Goal: Navigation & Orientation: Find specific page/section

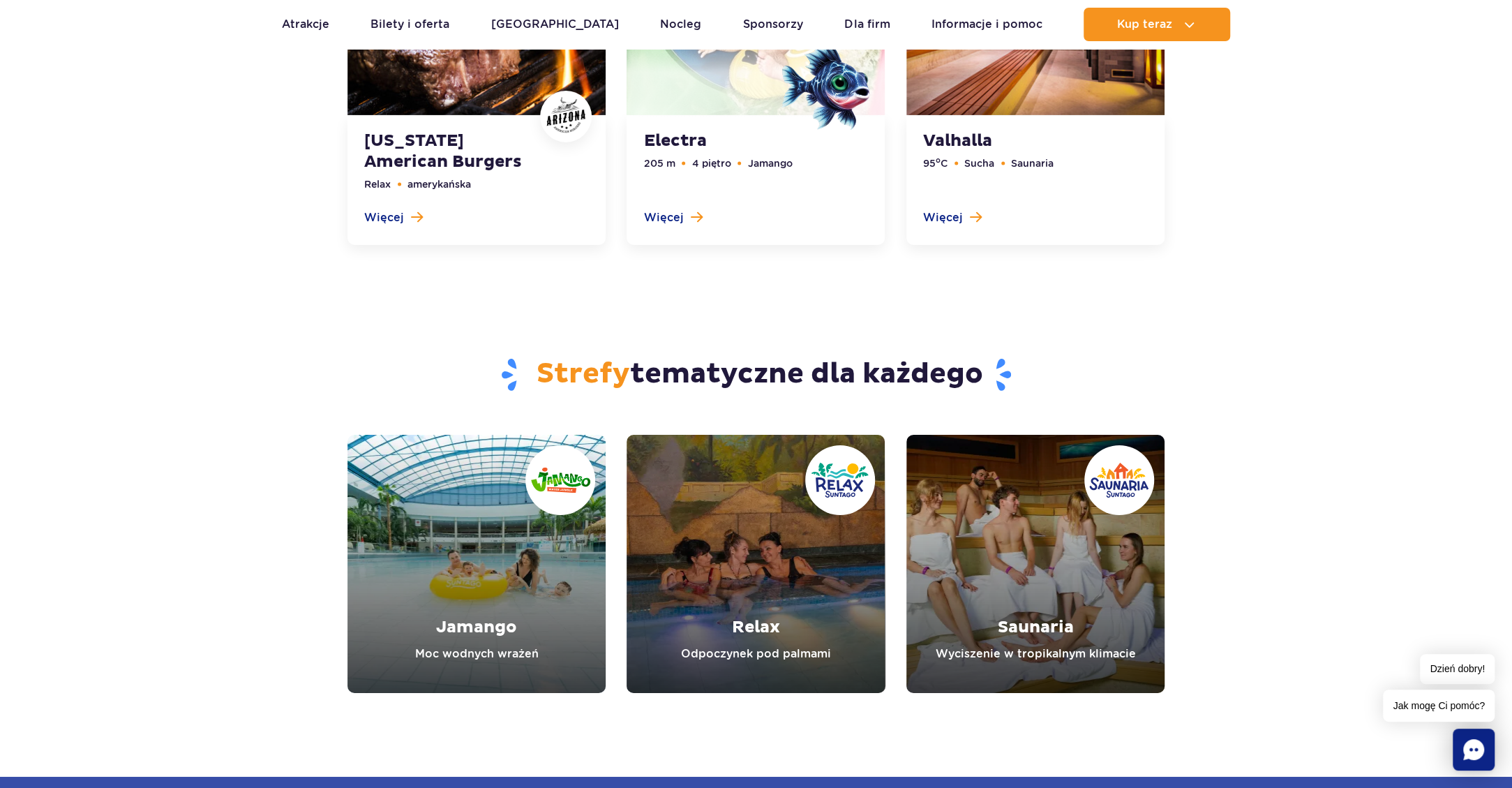
scroll to position [3860, 0]
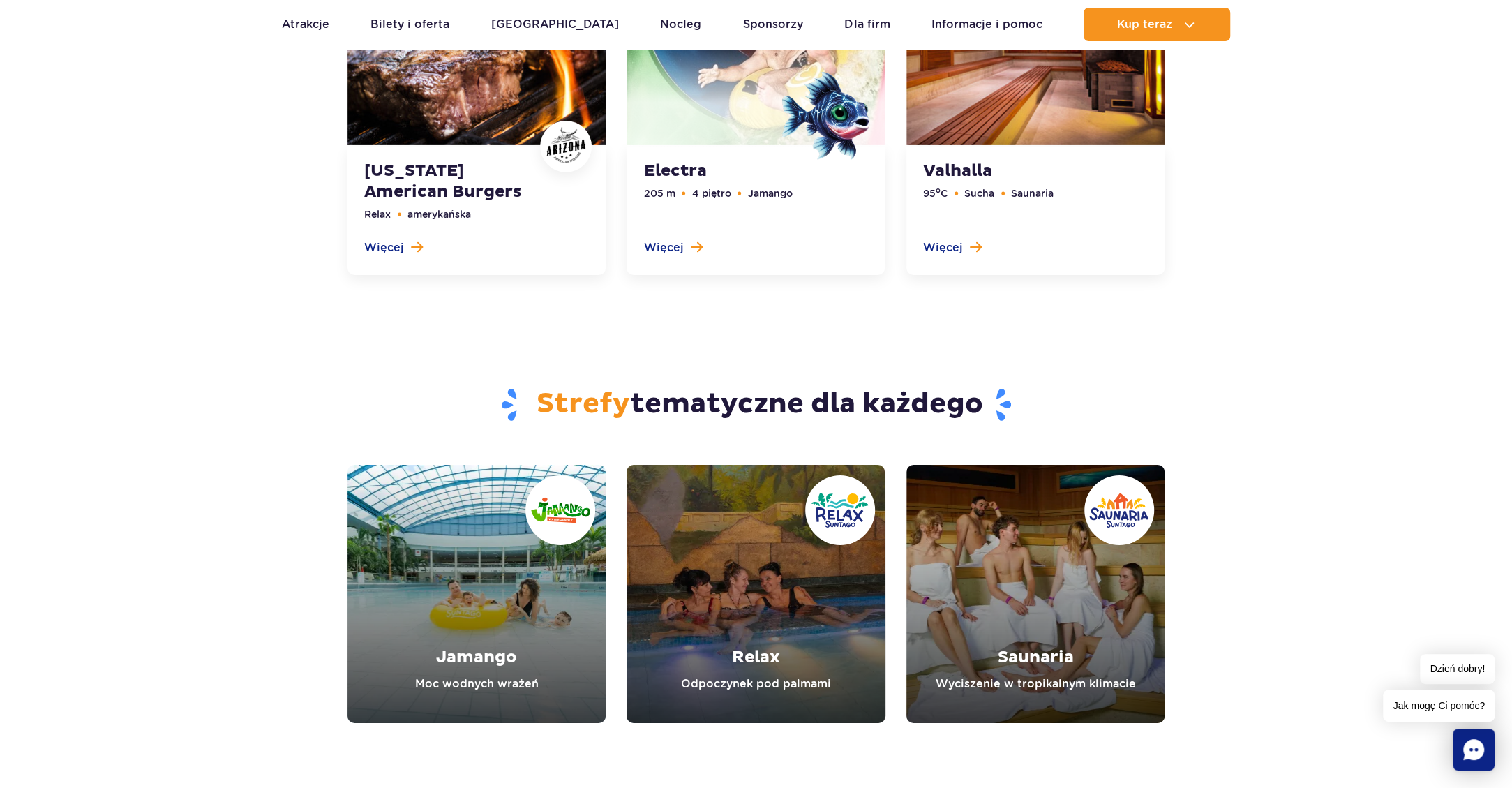
click at [742, 648] on link "Relax" at bounding box center [755, 593] width 258 height 258
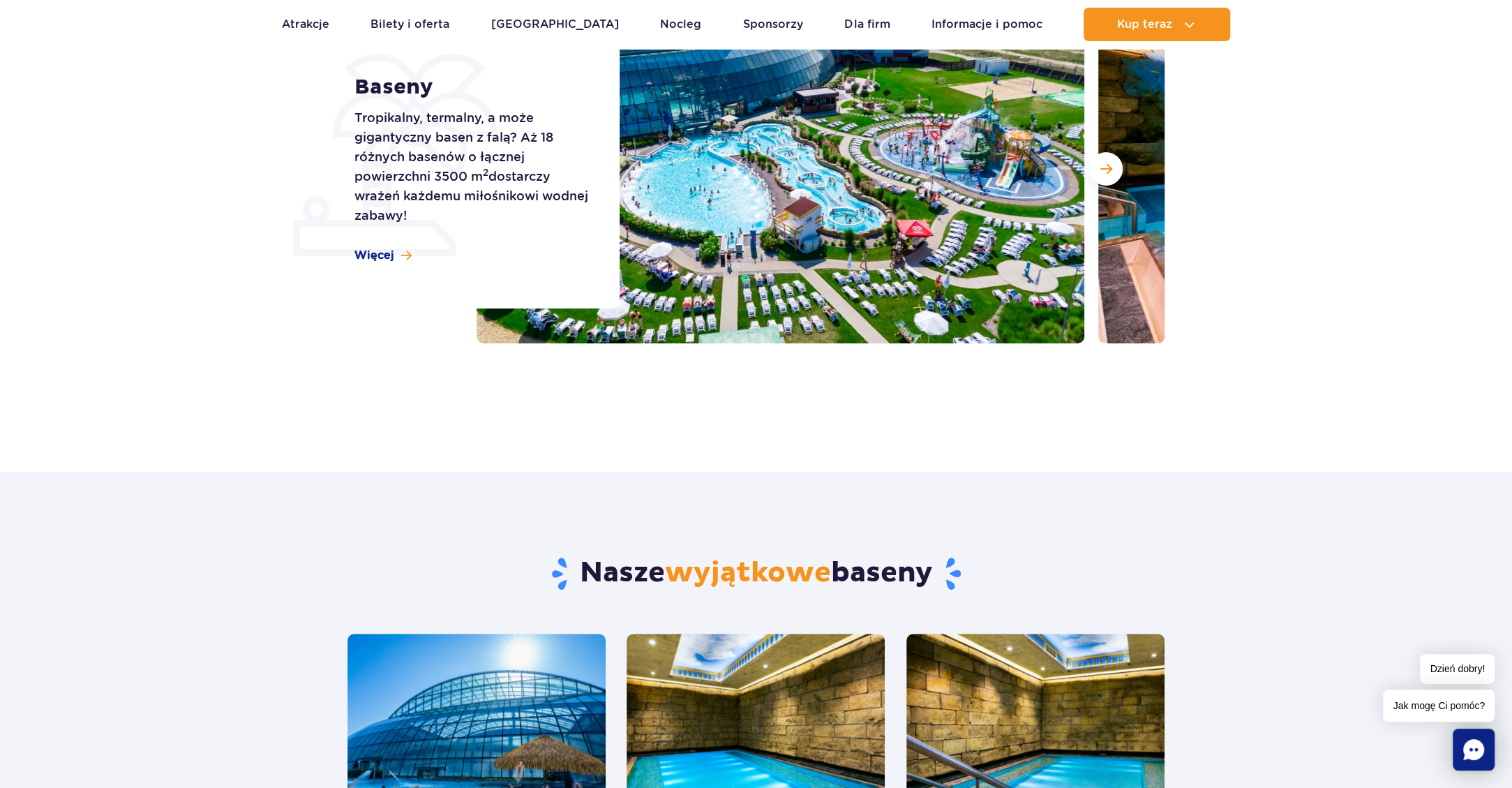
scroll to position [0, 0]
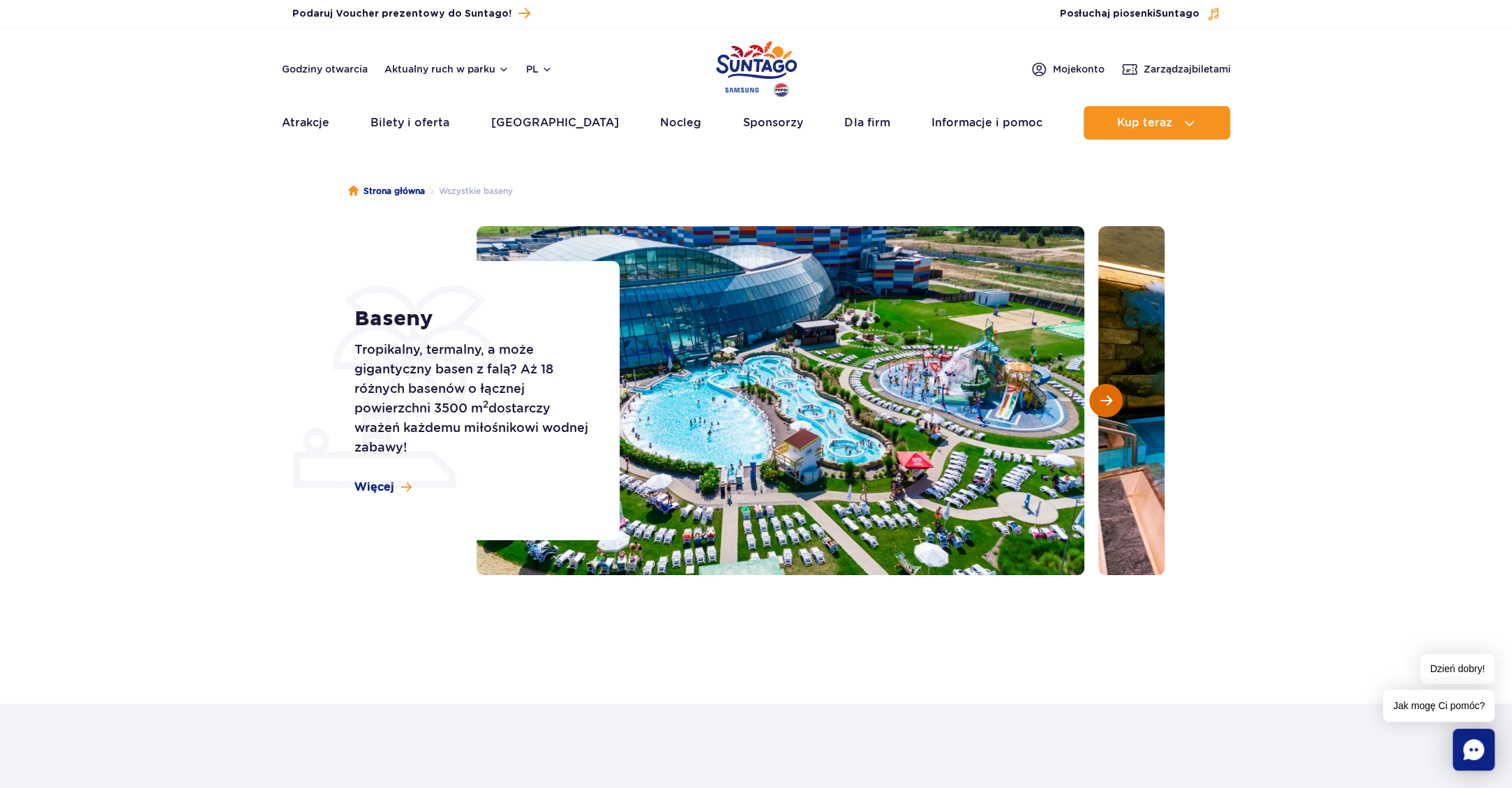
click at [1108, 404] on span "Następny slajd" at bounding box center [1107, 400] width 12 height 12
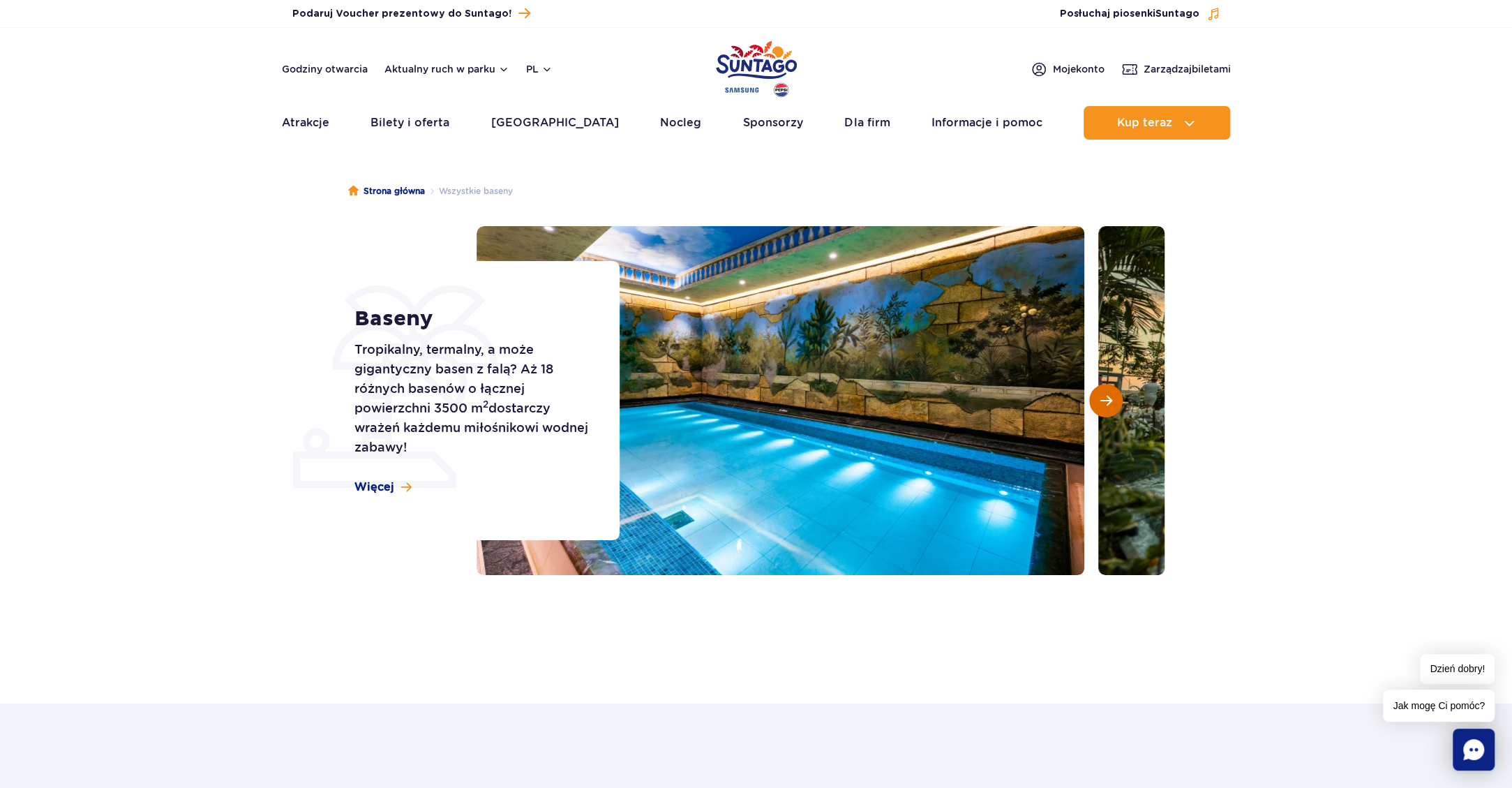
click at [1108, 404] on span "Następny slajd" at bounding box center [1107, 400] width 12 height 12
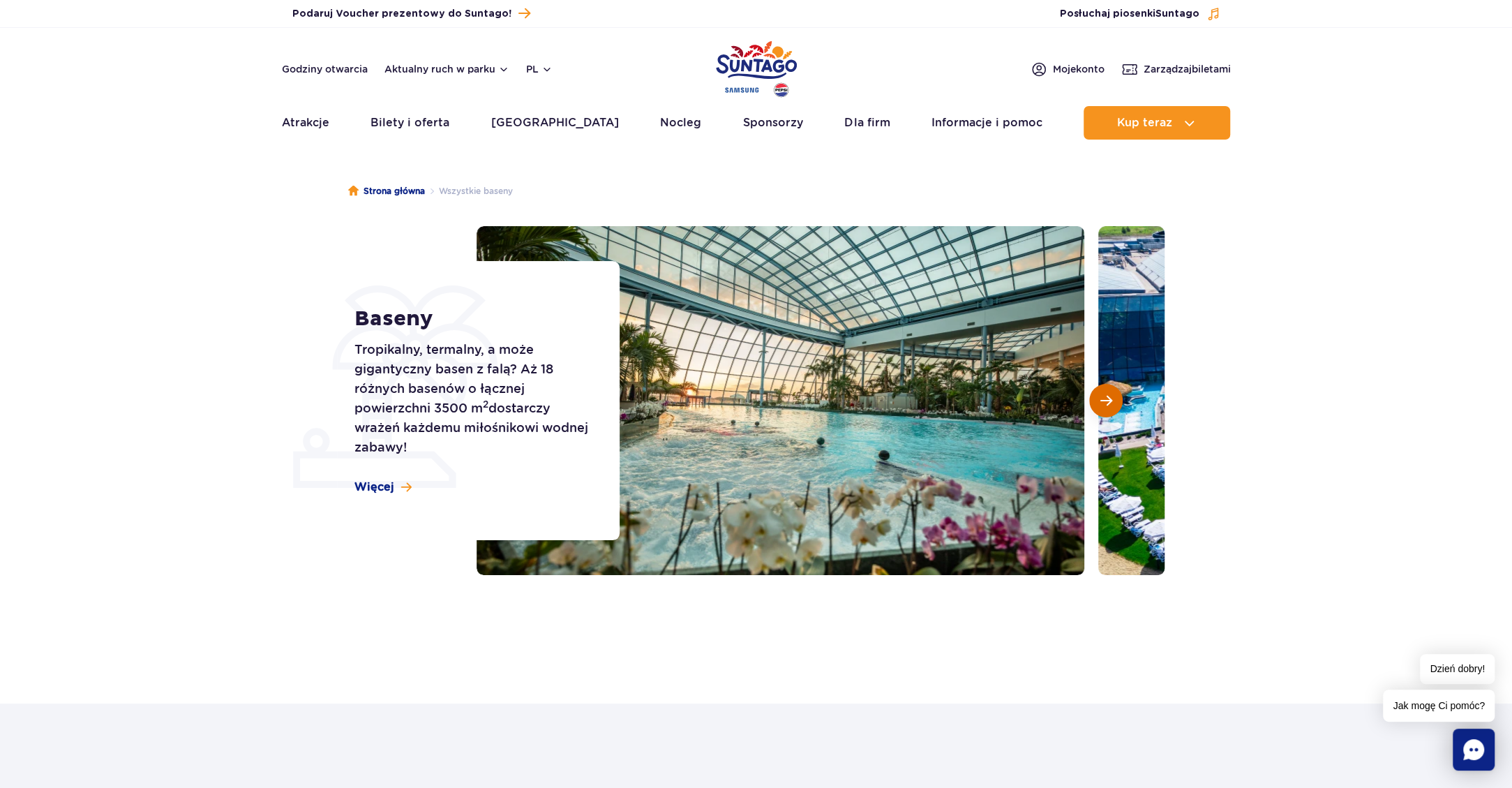
click at [1108, 404] on span "Następny slajd" at bounding box center [1107, 400] width 12 height 12
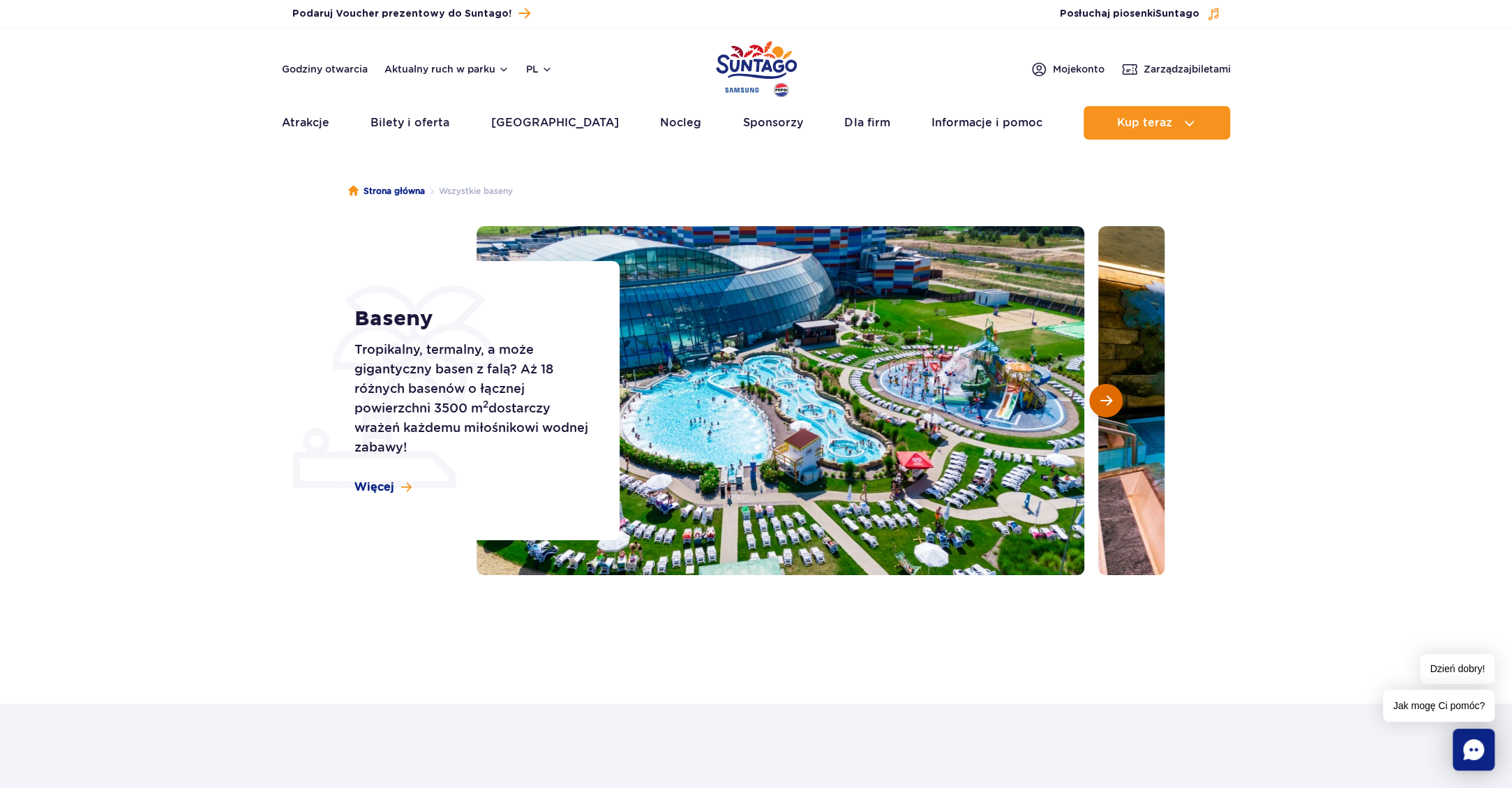
click at [1108, 404] on span "Następny slajd" at bounding box center [1107, 400] width 12 height 12
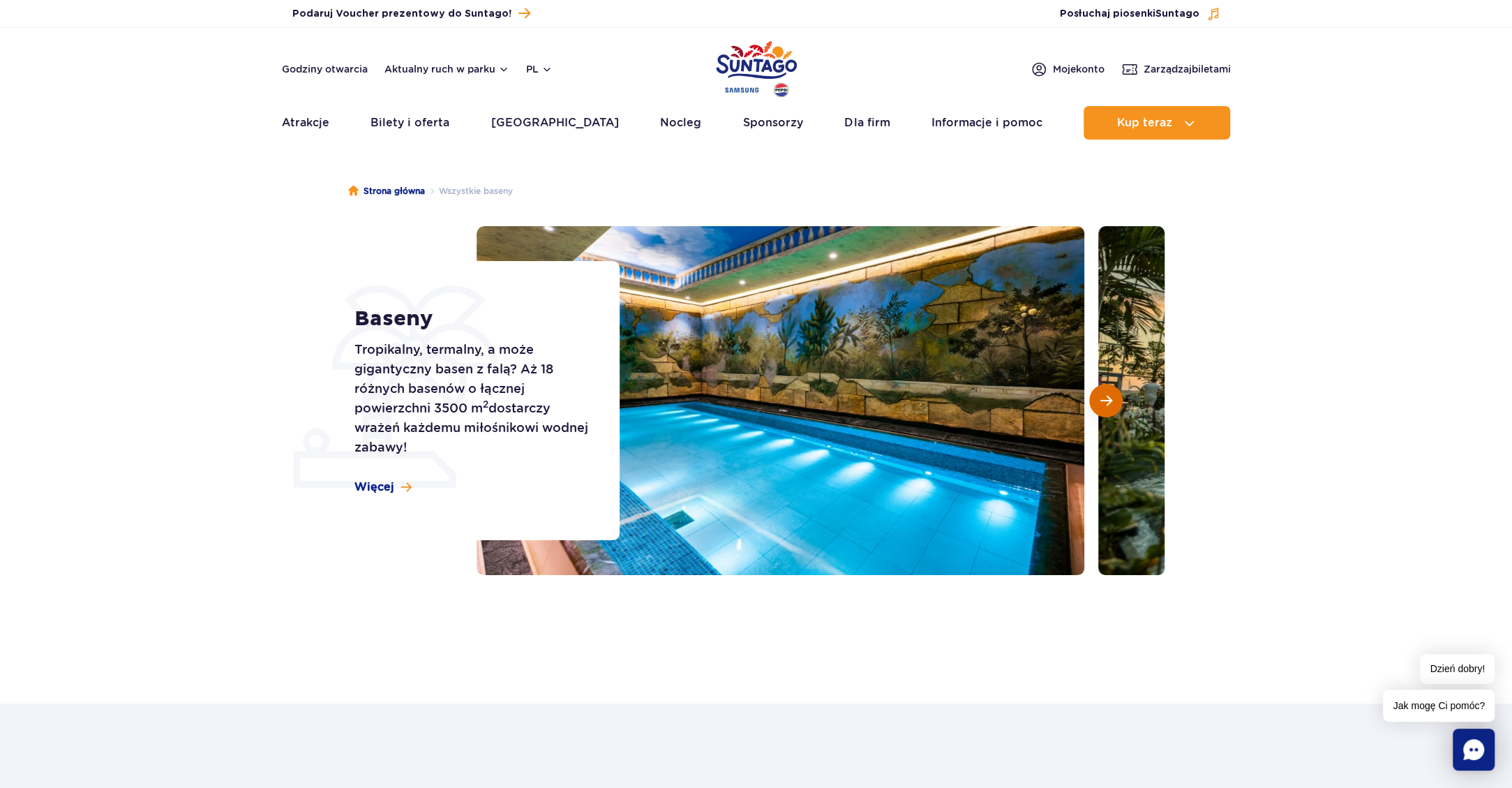
click at [1108, 404] on span "Następny slajd" at bounding box center [1107, 400] width 12 height 12
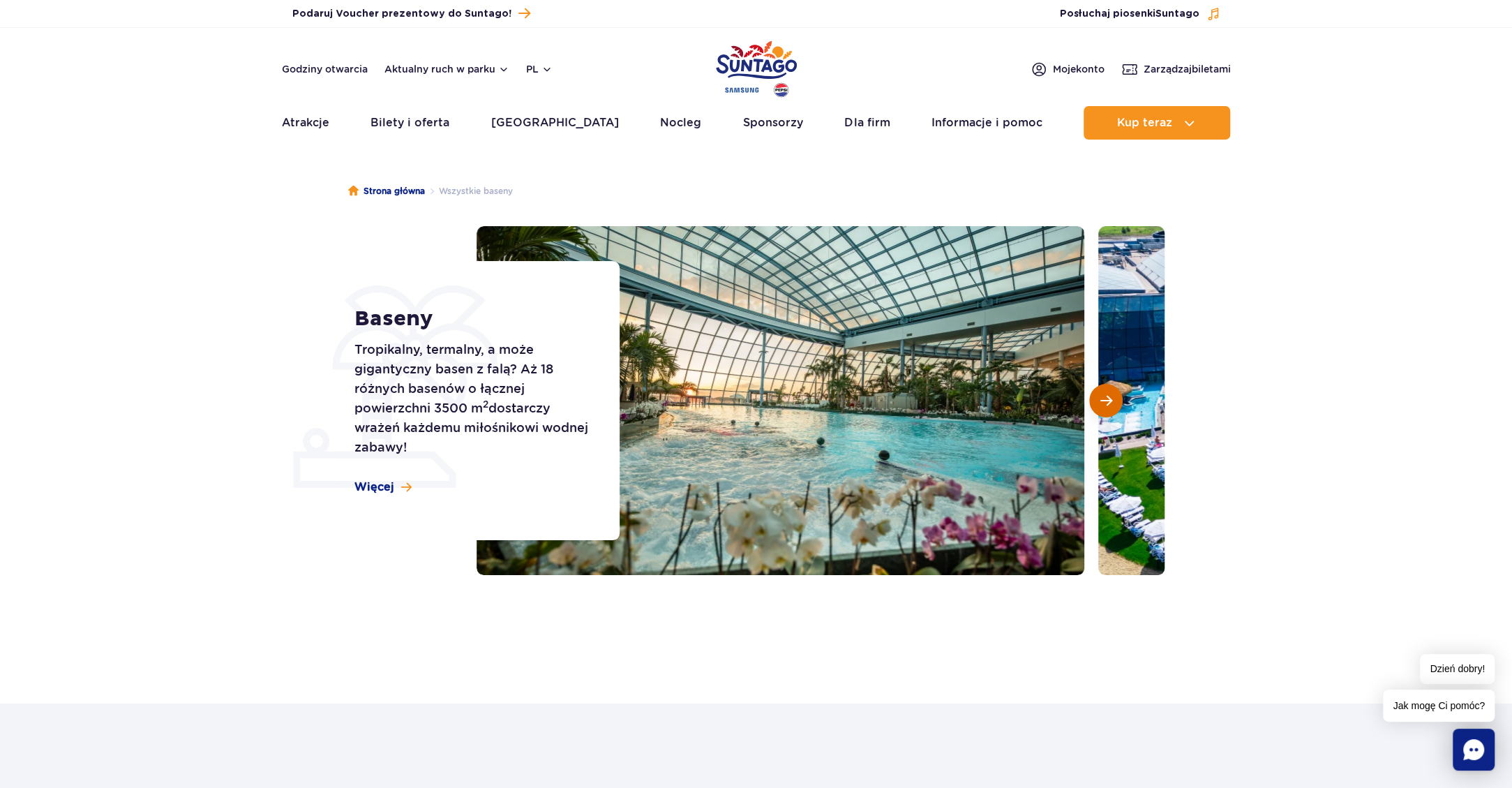
click at [1108, 404] on span "Następny slajd" at bounding box center [1107, 400] width 12 height 12
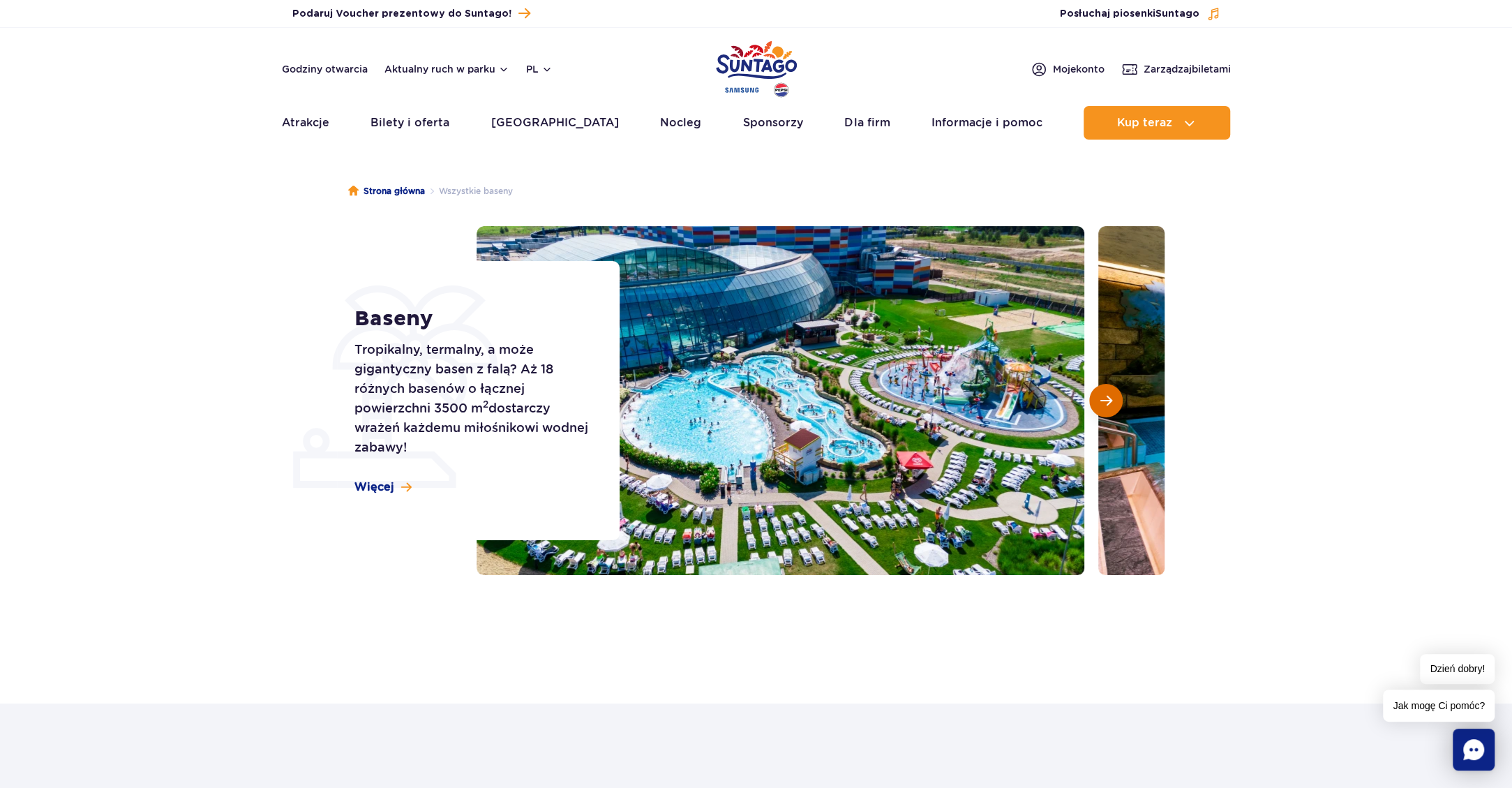
click at [1108, 404] on span "Następny slajd" at bounding box center [1107, 400] width 12 height 12
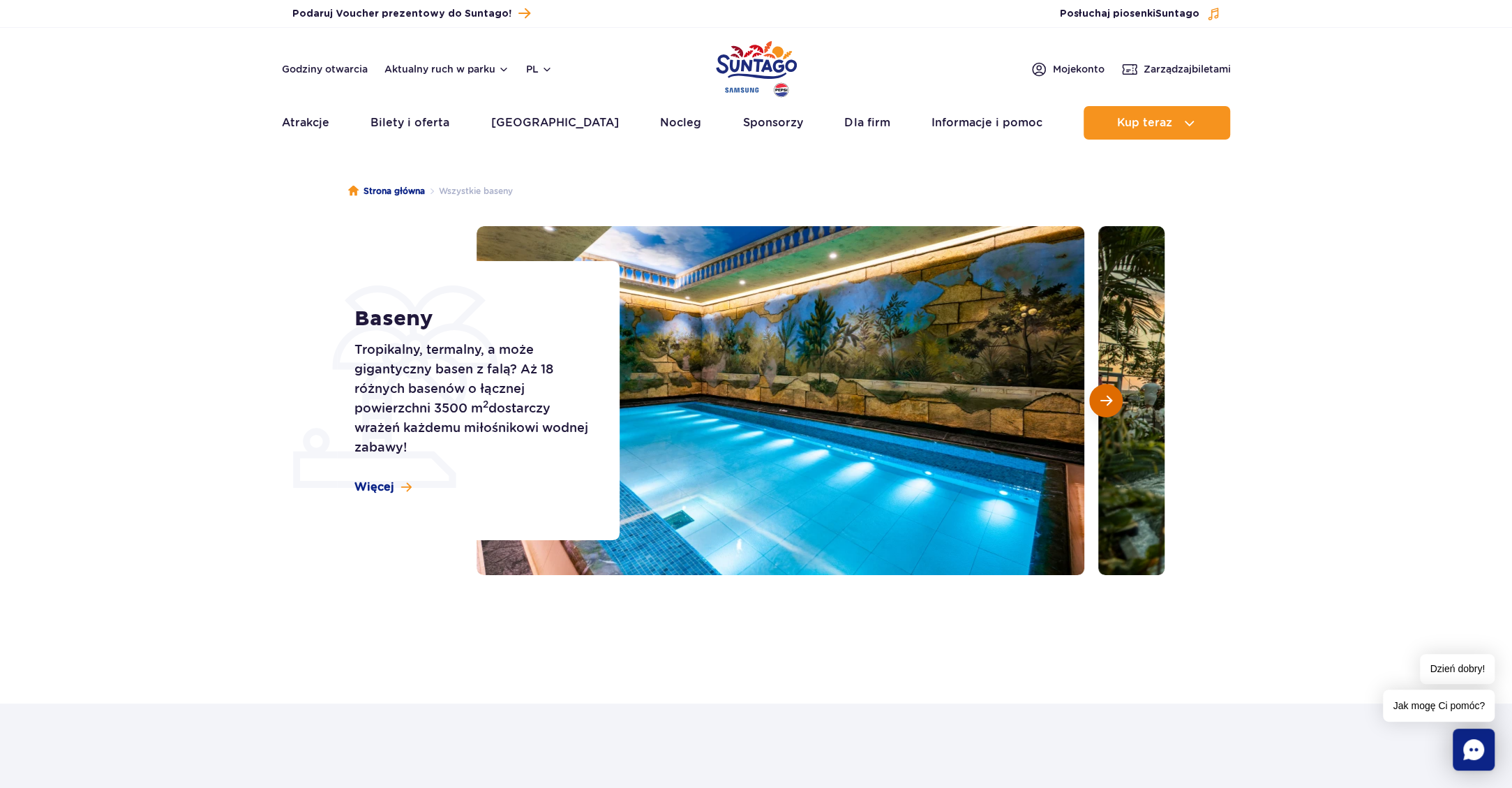
click at [1108, 404] on span "Następny slajd" at bounding box center [1107, 400] width 12 height 12
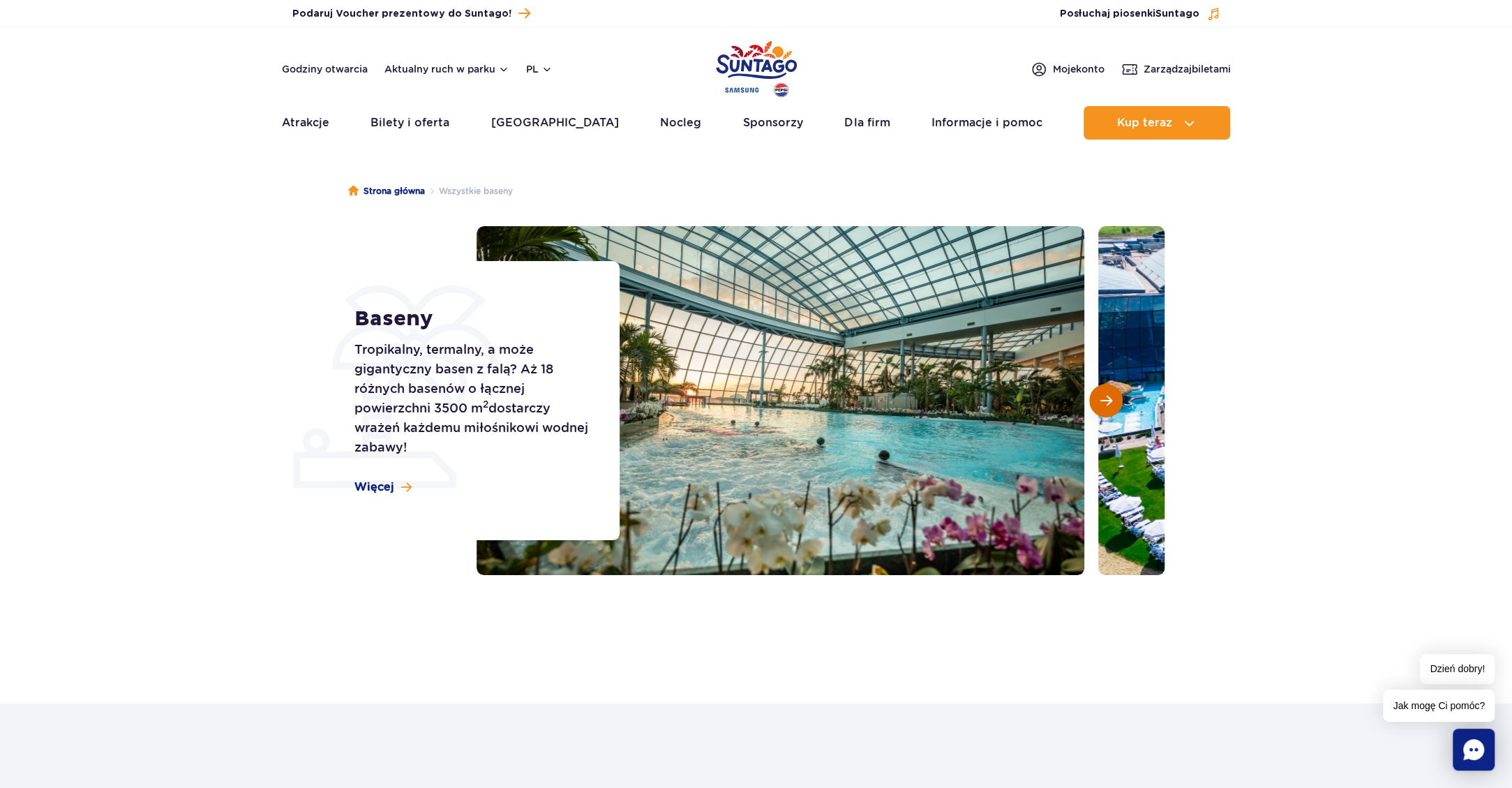
click at [1108, 404] on span "Następny slajd" at bounding box center [1107, 400] width 12 height 12
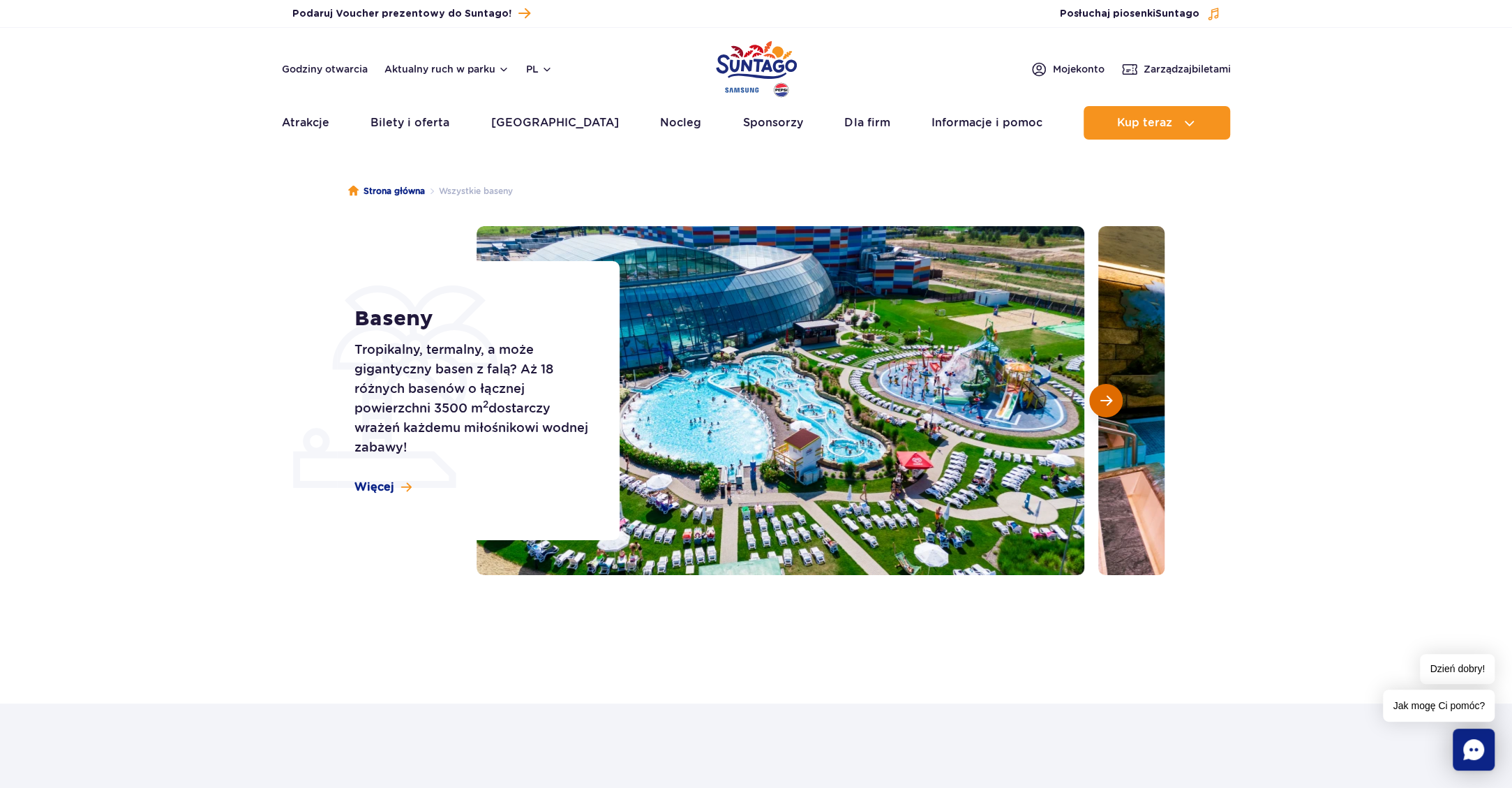
click at [1108, 404] on span "Następny slajd" at bounding box center [1107, 400] width 12 height 12
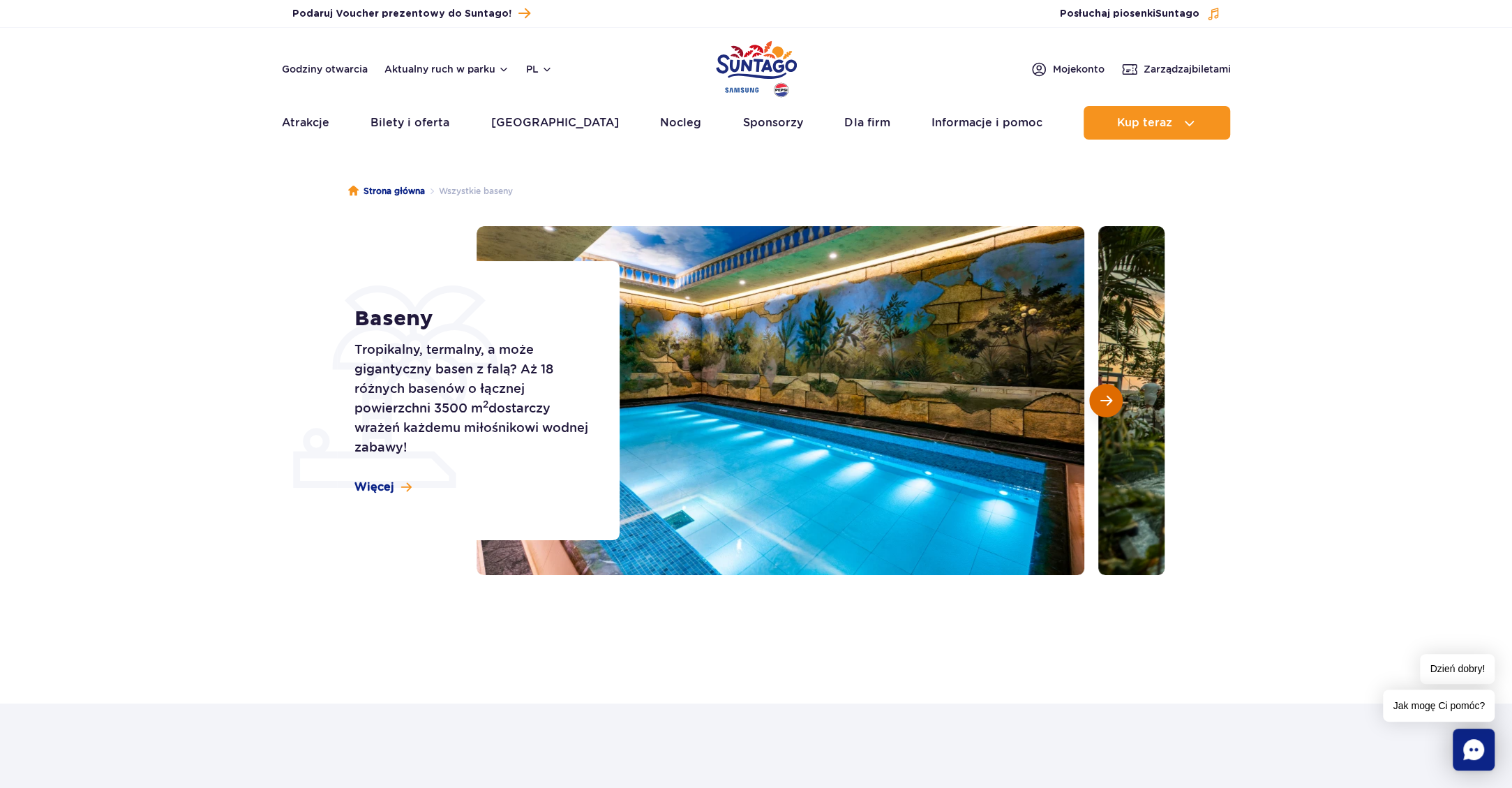
click at [1108, 404] on span "Następny slajd" at bounding box center [1107, 400] width 12 height 12
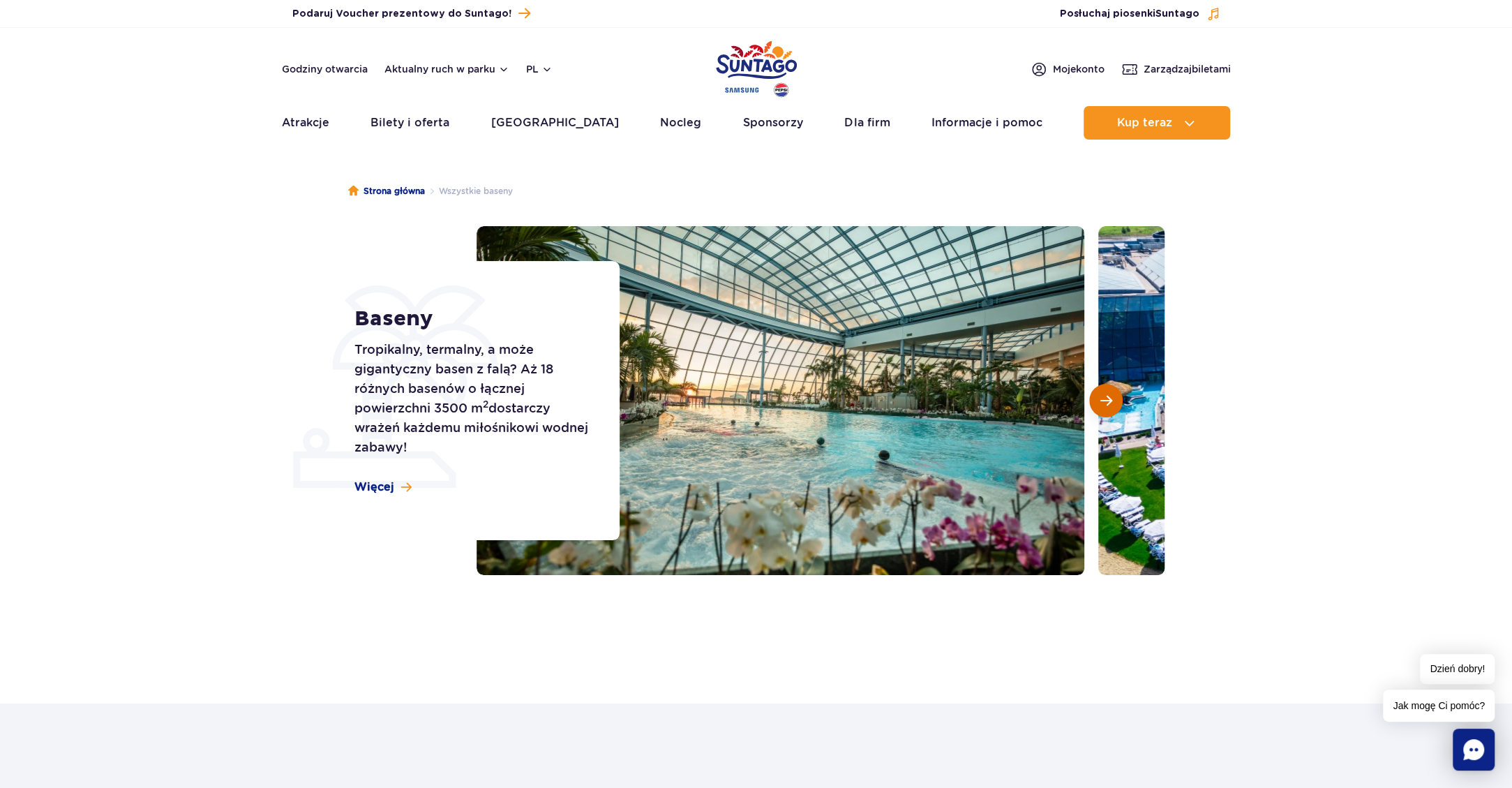
click at [1108, 404] on span "Następny slajd" at bounding box center [1107, 400] width 12 height 12
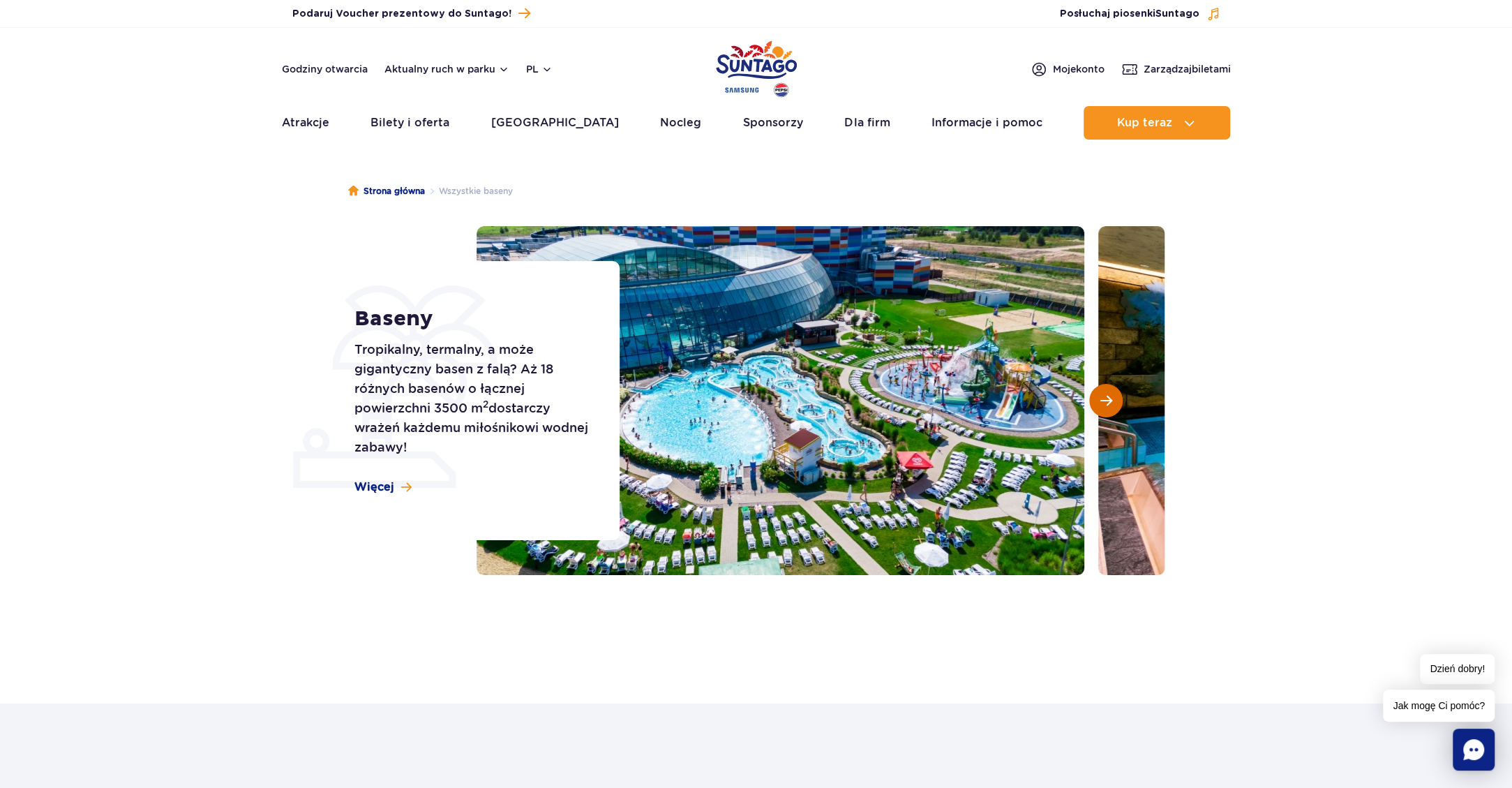
click at [1108, 404] on span "Następny slajd" at bounding box center [1107, 400] width 12 height 12
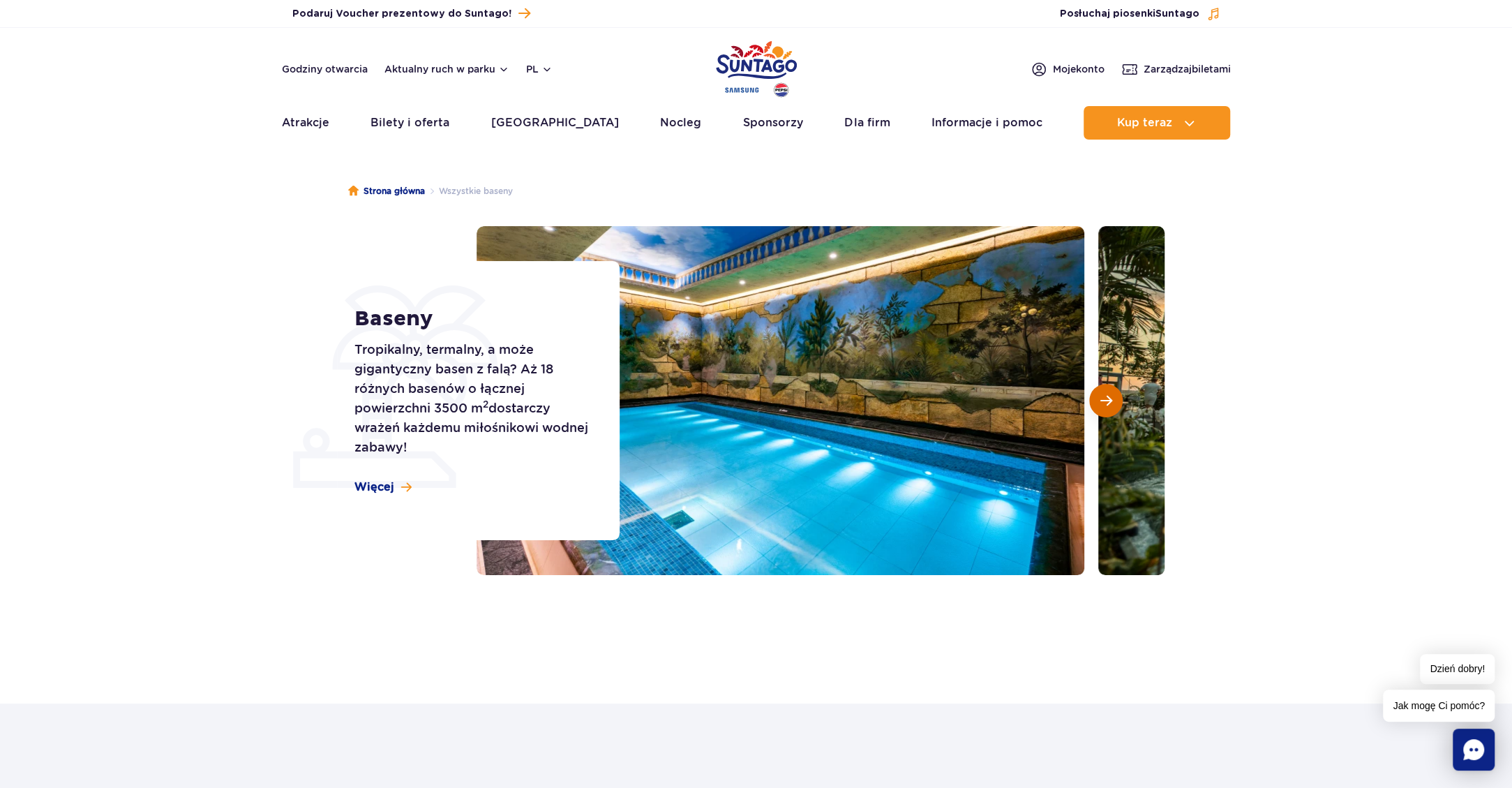
click at [1108, 404] on span "Następny slajd" at bounding box center [1107, 400] width 12 height 12
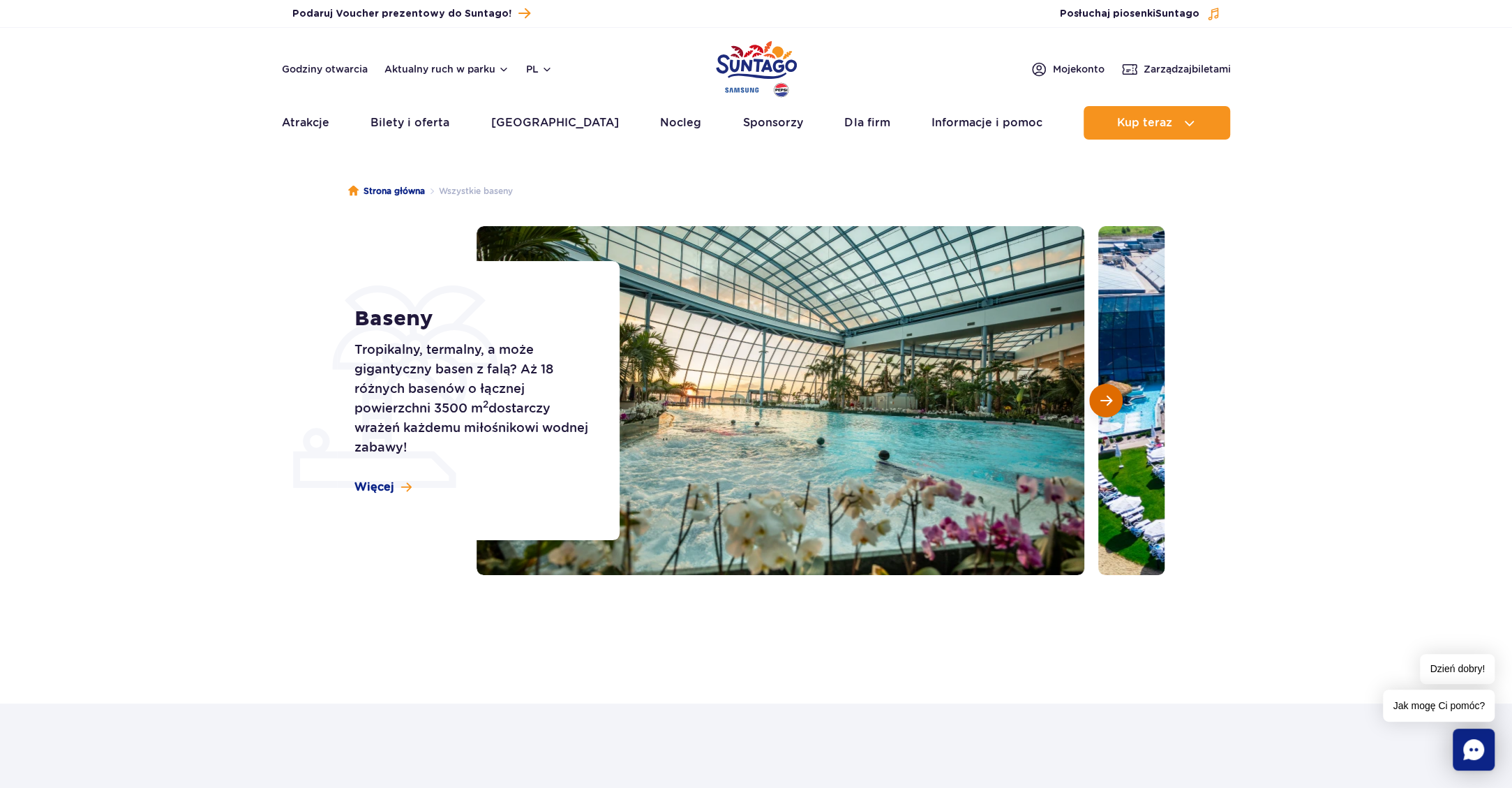
click at [1108, 404] on span "Następny slajd" at bounding box center [1107, 400] width 12 height 12
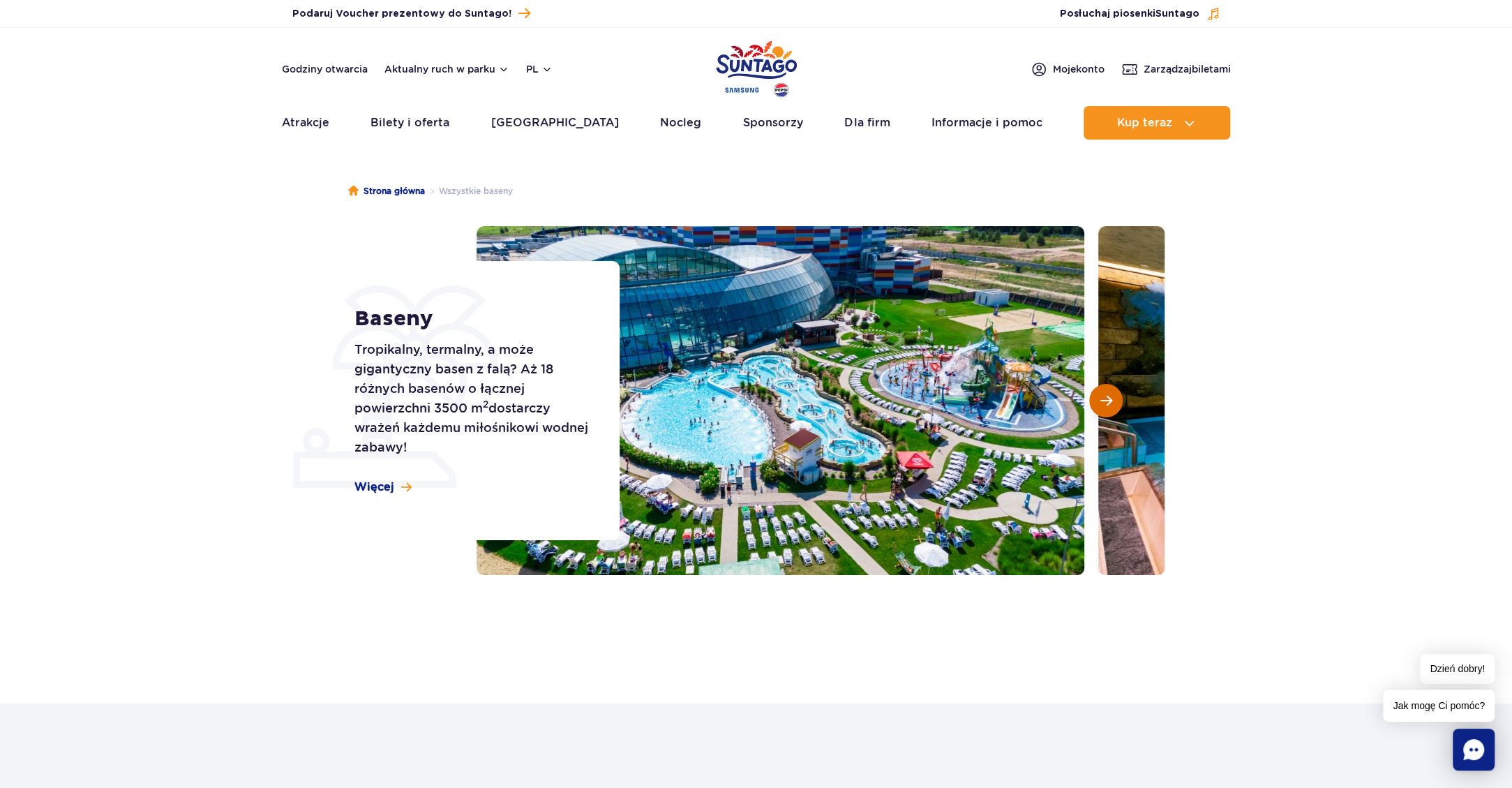
click at [1108, 404] on span "Następny slajd" at bounding box center [1107, 400] width 12 height 12
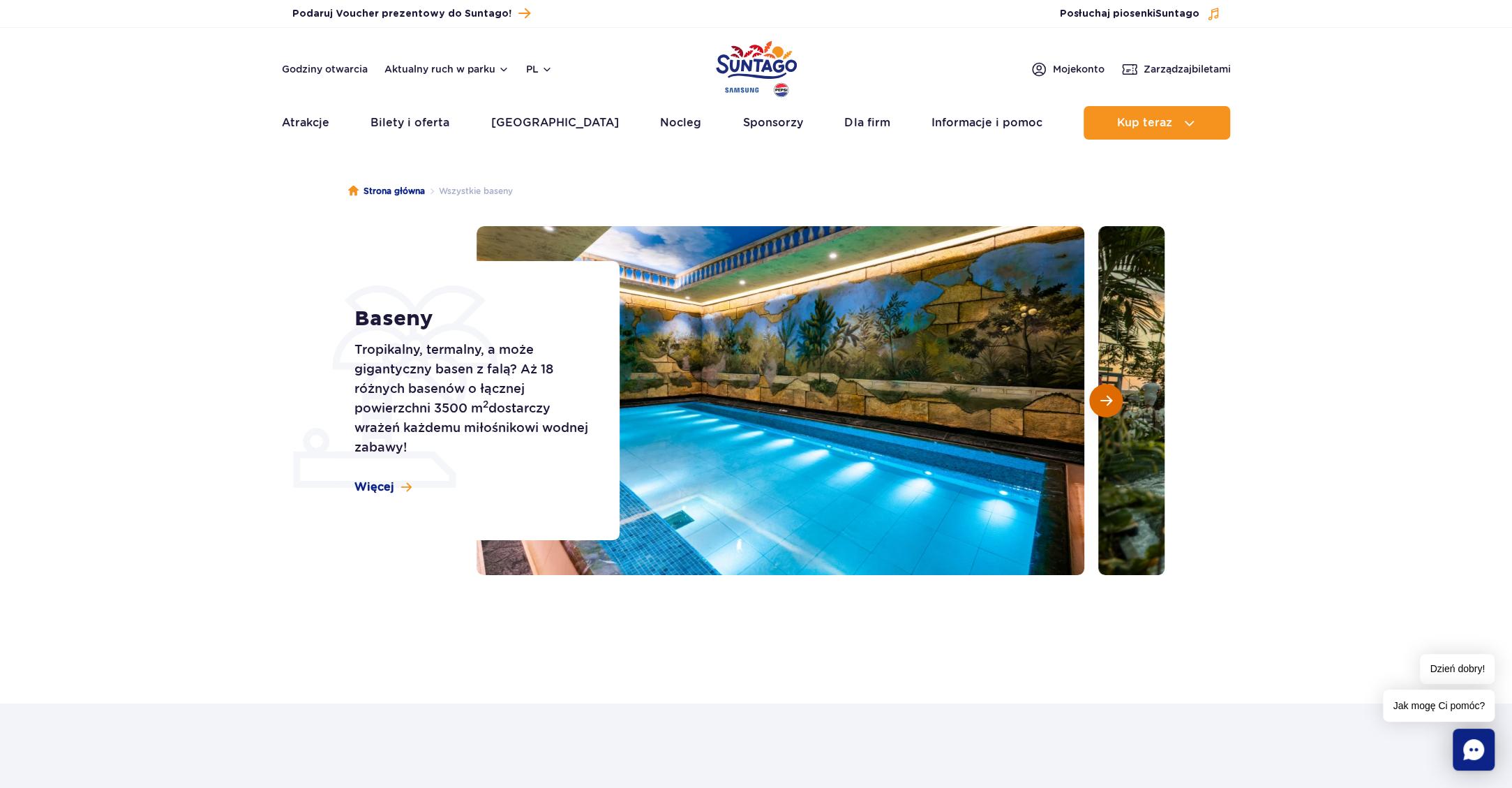
click at [1101, 399] on span "Następny slajd" at bounding box center [1107, 400] width 12 height 12
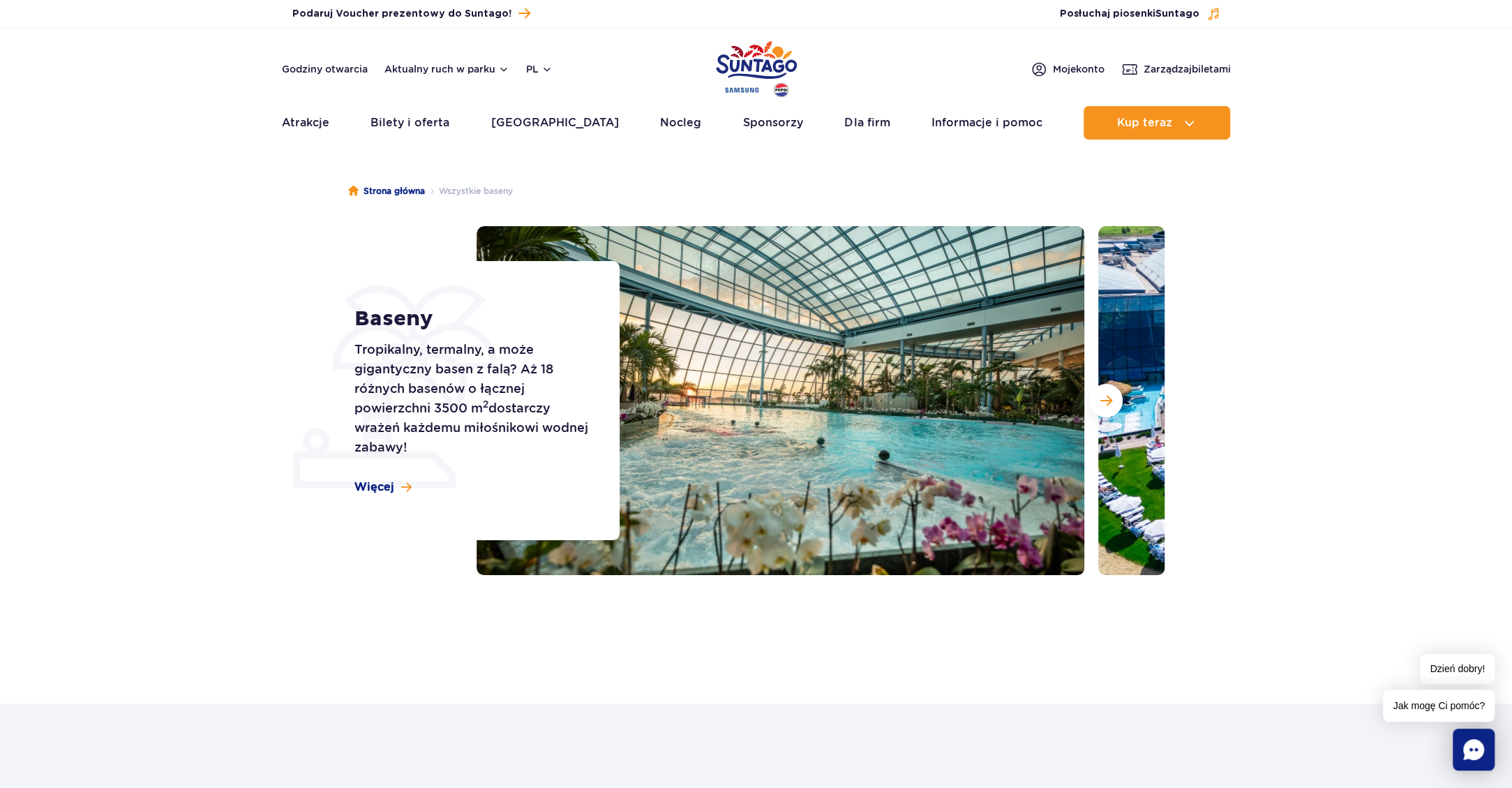
click at [1086, 398] on div at bounding box center [820, 400] width 688 height 349
click at [1099, 397] on button "Następny slajd" at bounding box center [1106, 400] width 34 height 34
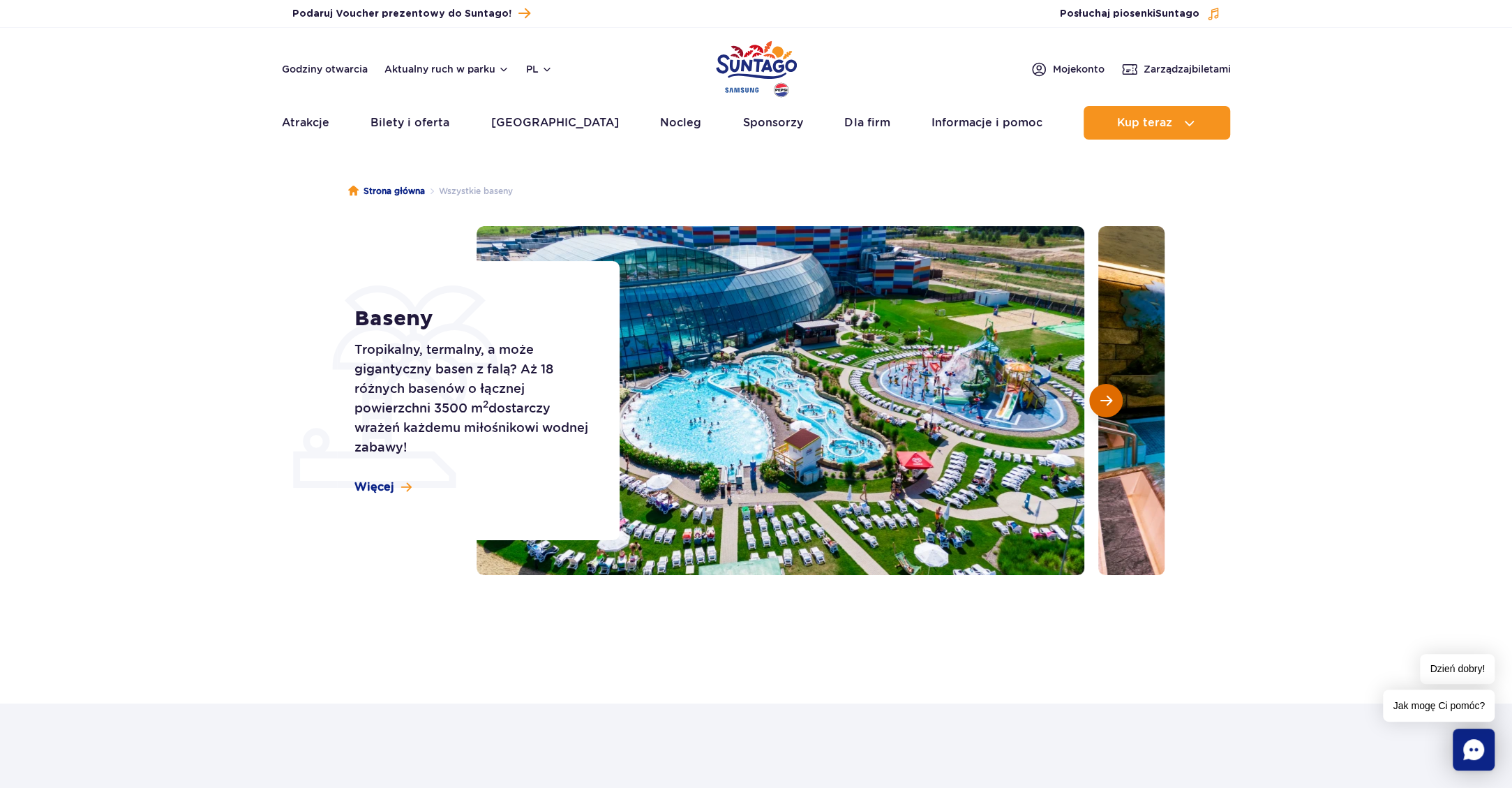
click at [1091, 394] on button "Następny slajd" at bounding box center [1106, 400] width 34 height 34
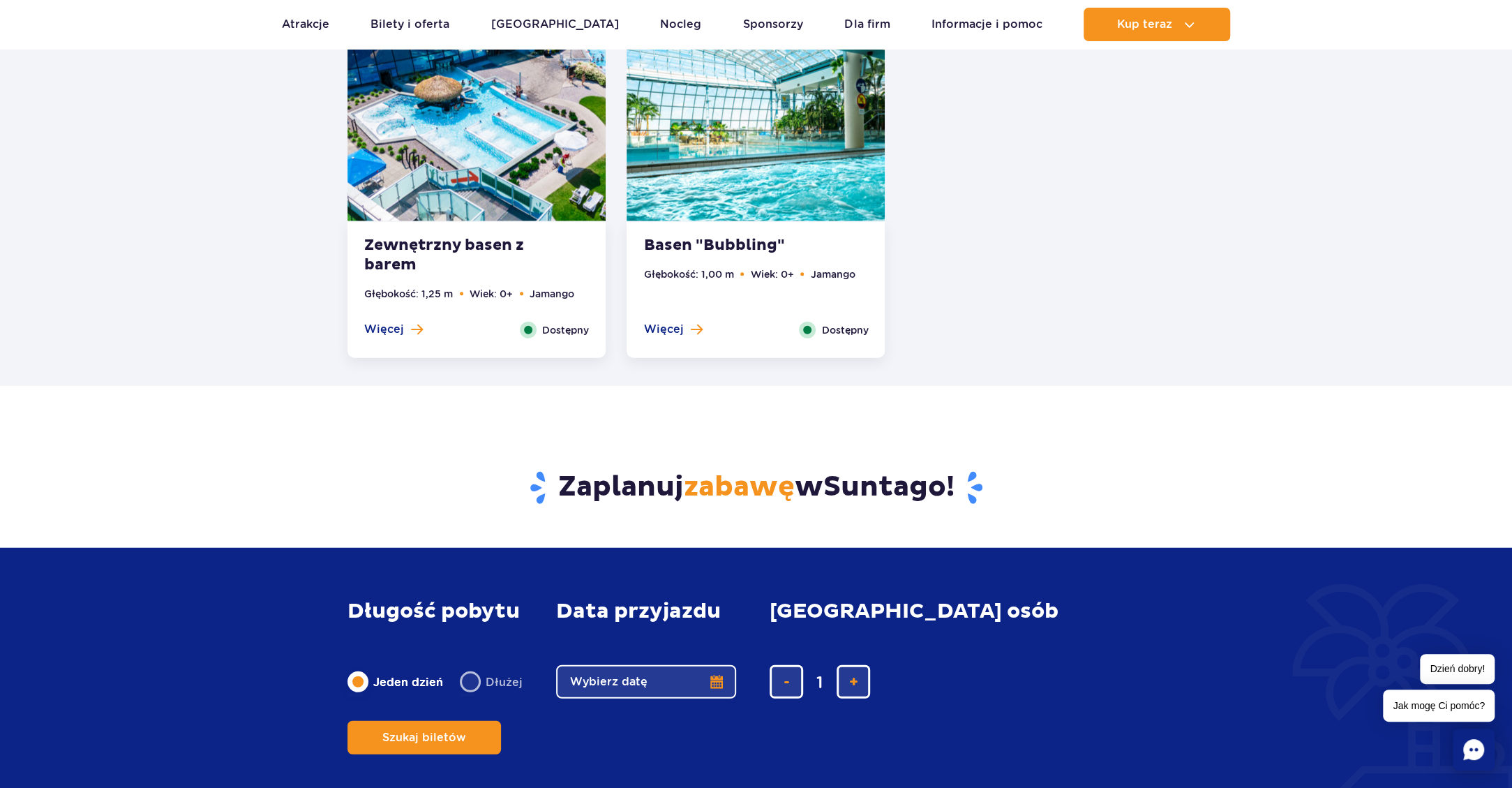
scroll to position [2860, 0]
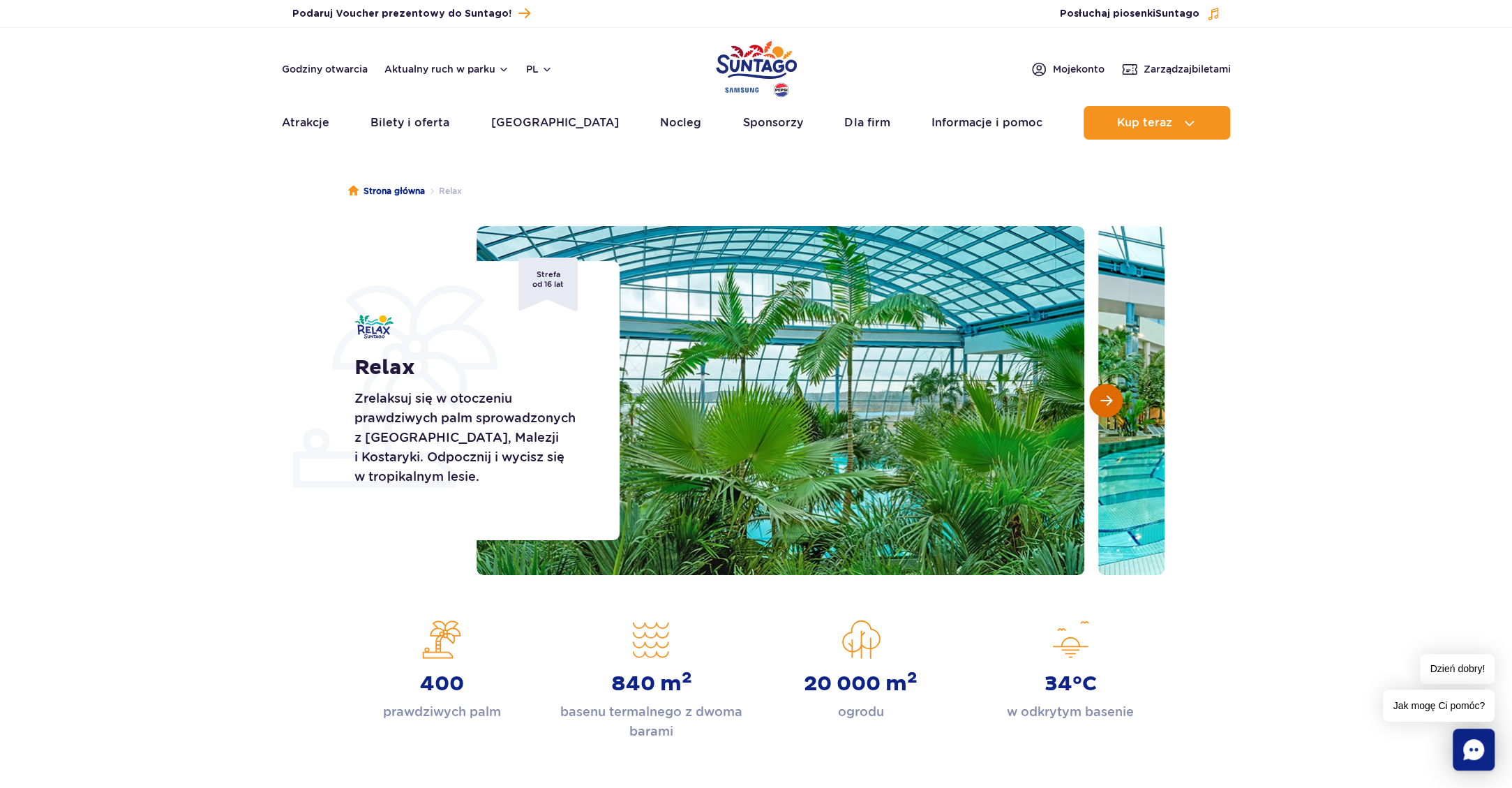
click at [1111, 399] on span "Następny slajd" at bounding box center [1107, 400] width 12 height 12
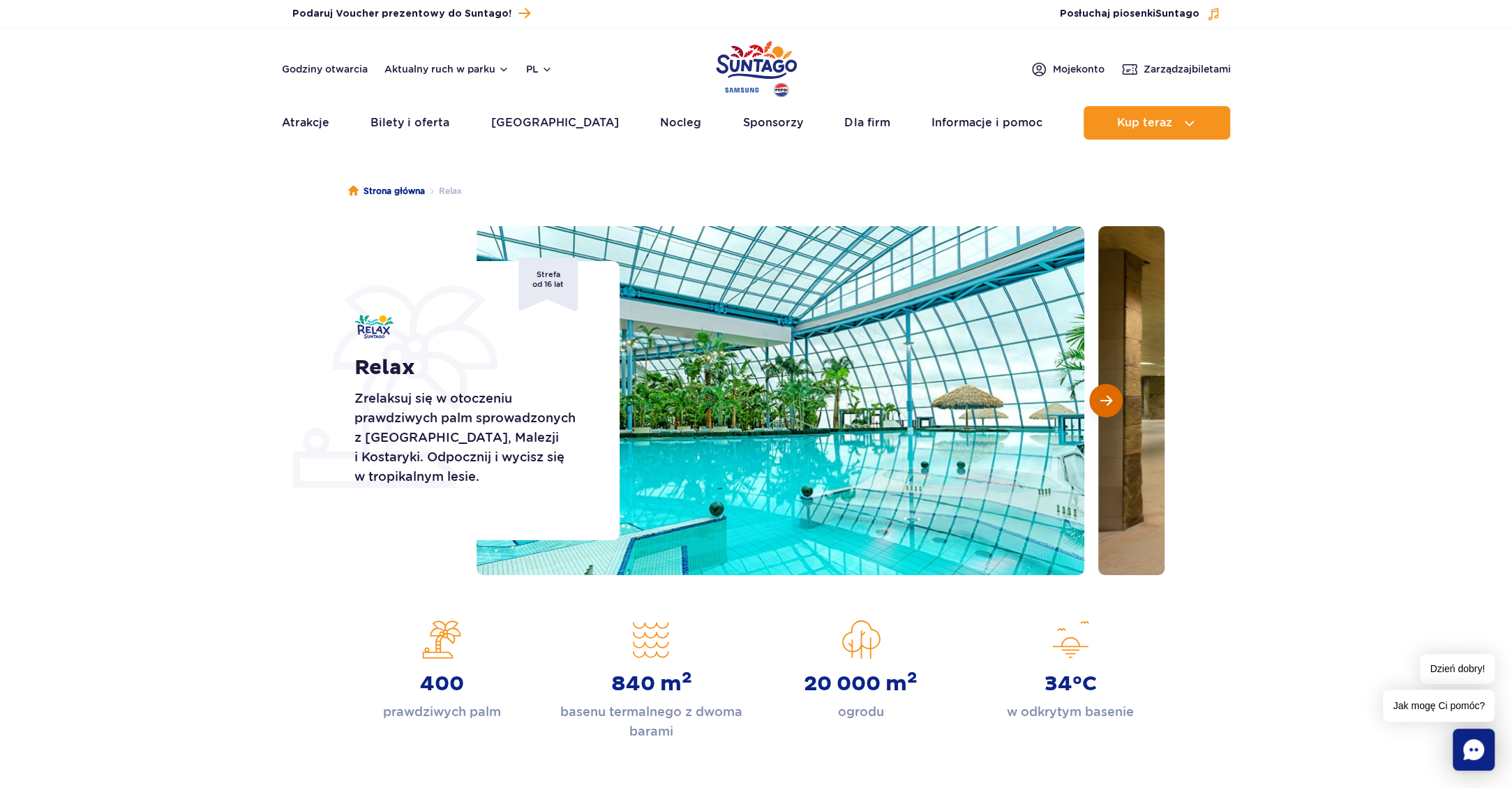
click at [1111, 399] on span "Następny slajd" at bounding box center [1107, 400] width 12 height 12
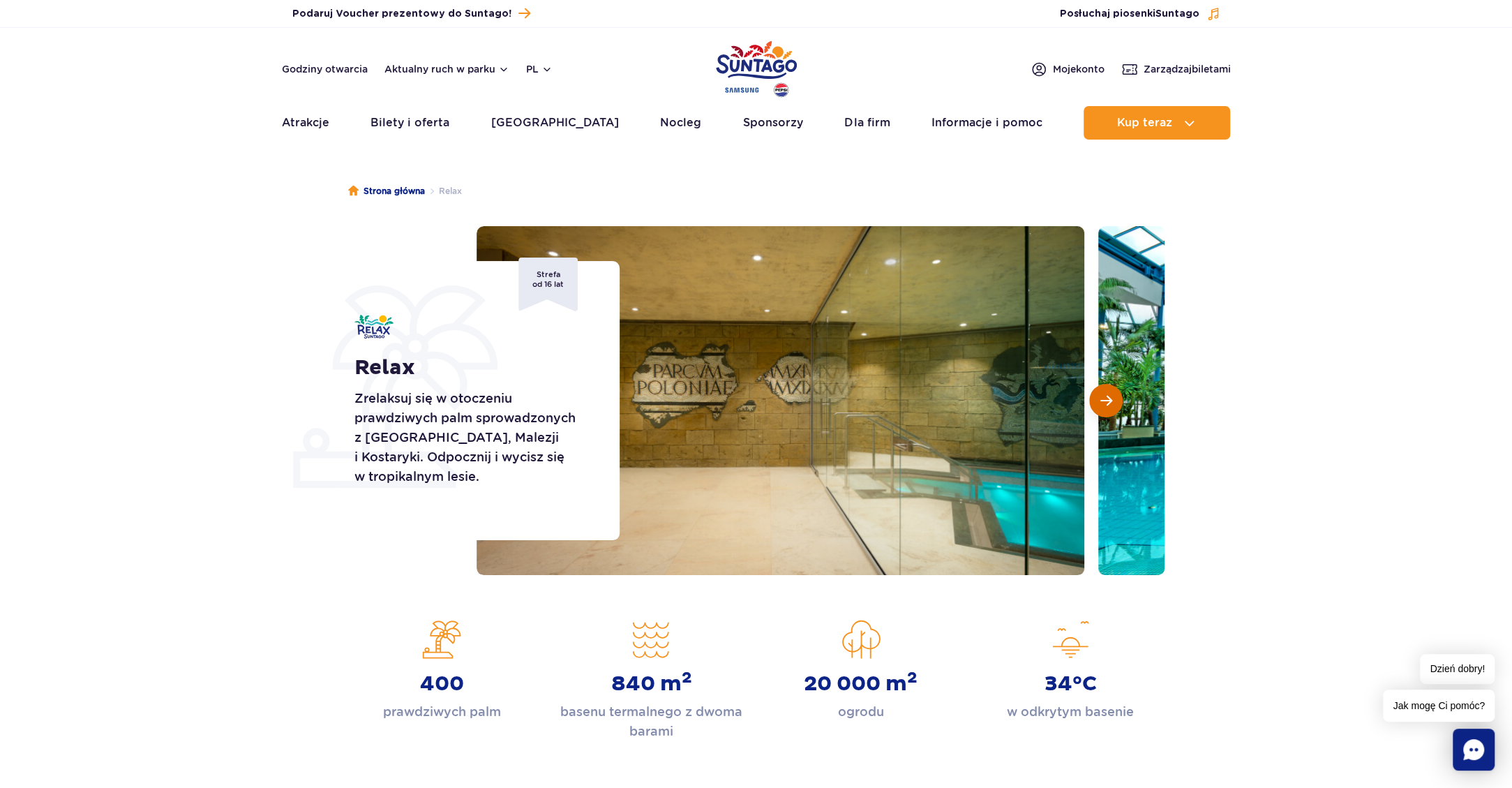
click at [1111, 399] on span "Następny slajd" at bounding box center [1107, 400] width 12 height 12
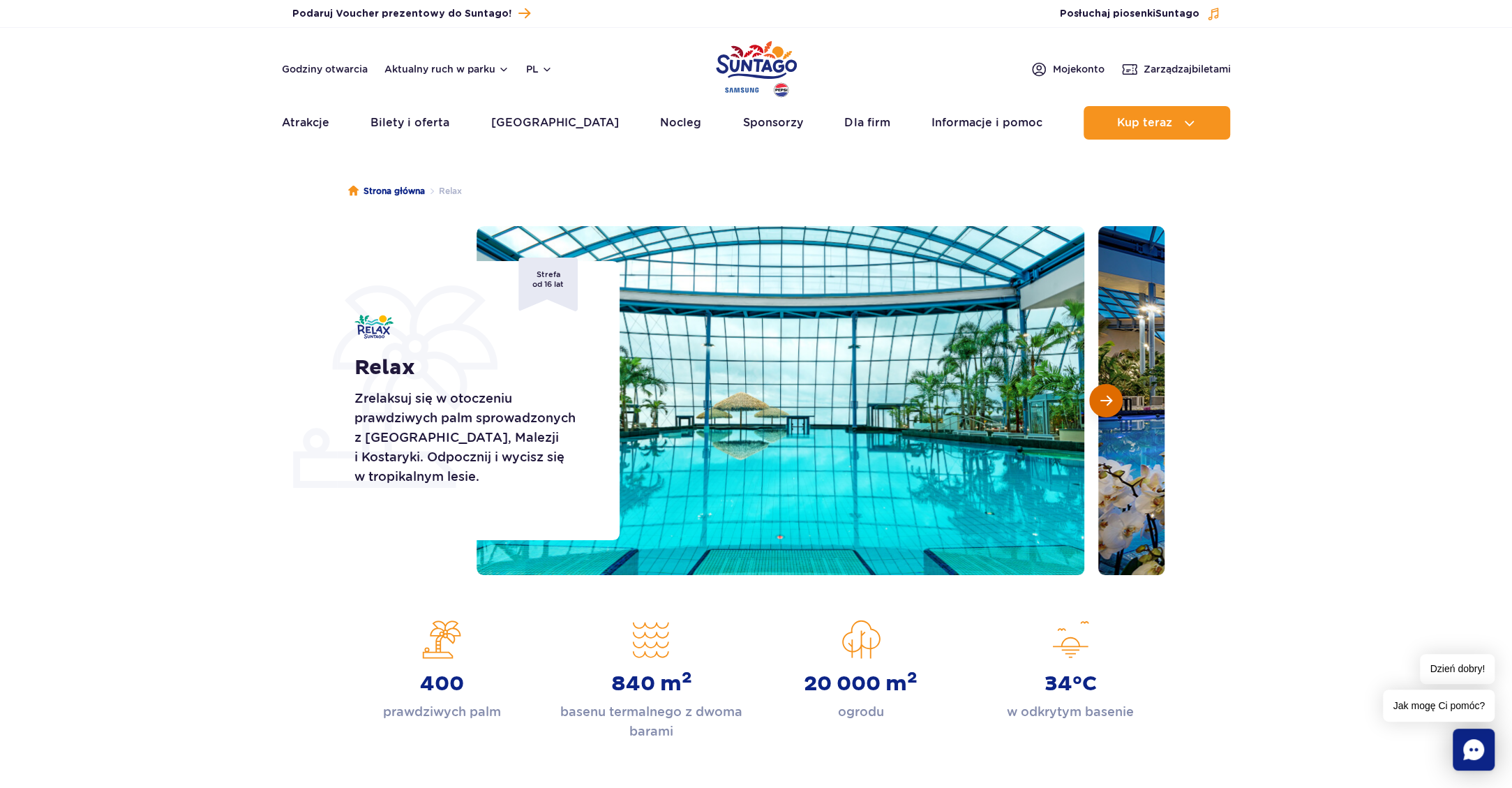
click at [1111, 399] on span "Następny slajd" at bounding box center [1107, 400] width 12 height 12
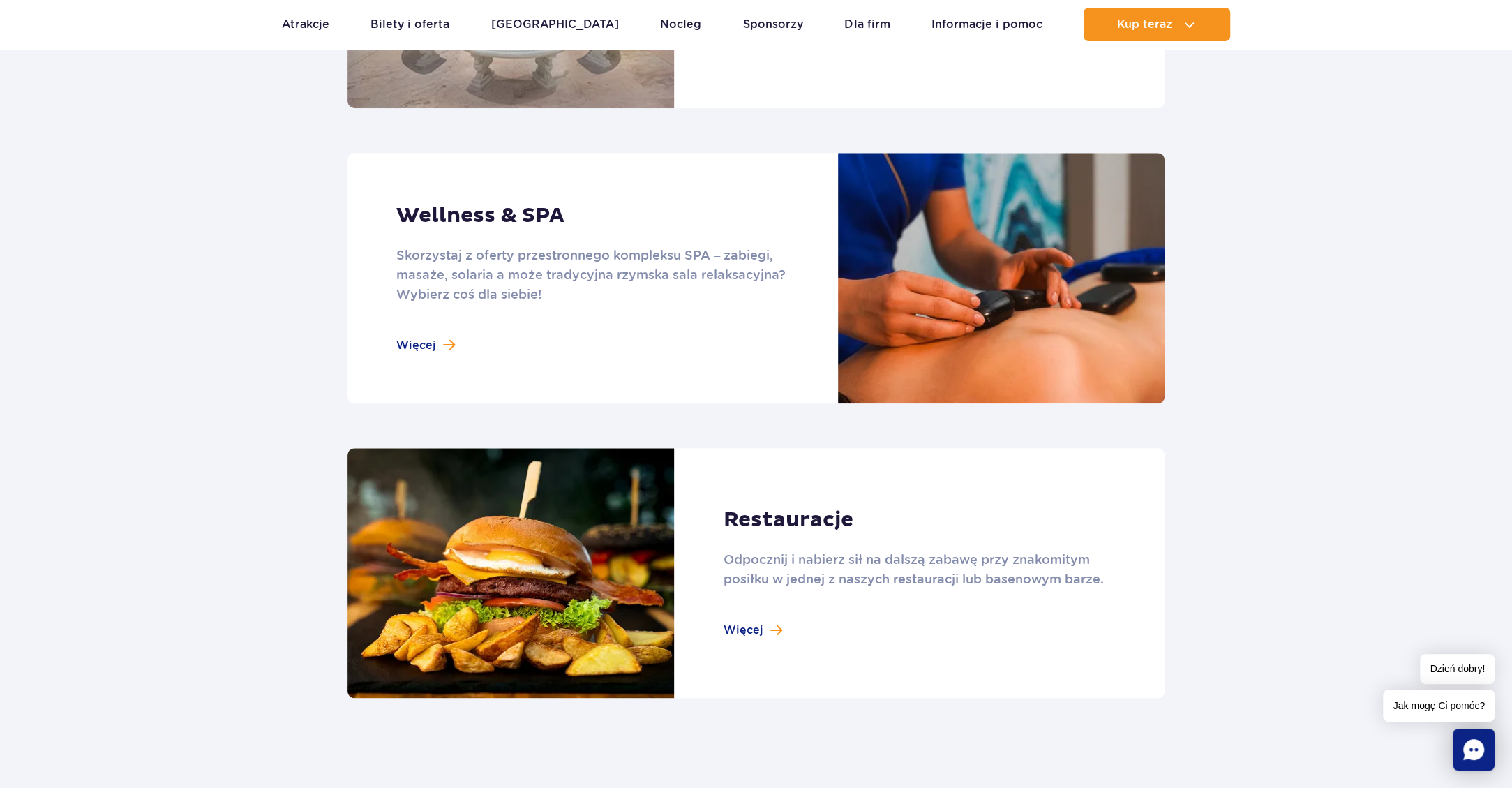
scroll to position [1045, 0]
